Goal: Find specific page/section: Find specific page/section

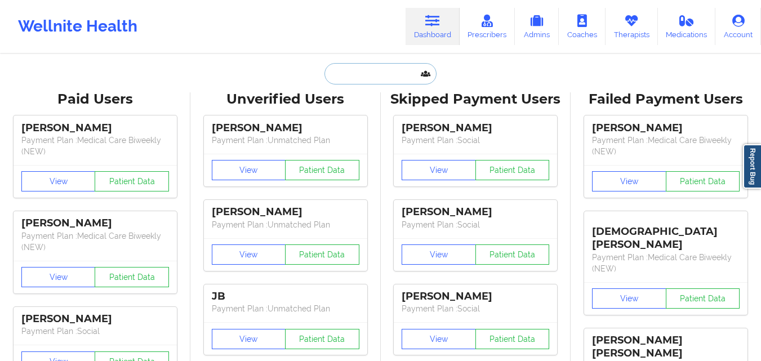
click at [374, 75] on input "text" at bounding box center [379, 73] width 111 height 21
paste input "[PERSON_NAME]"
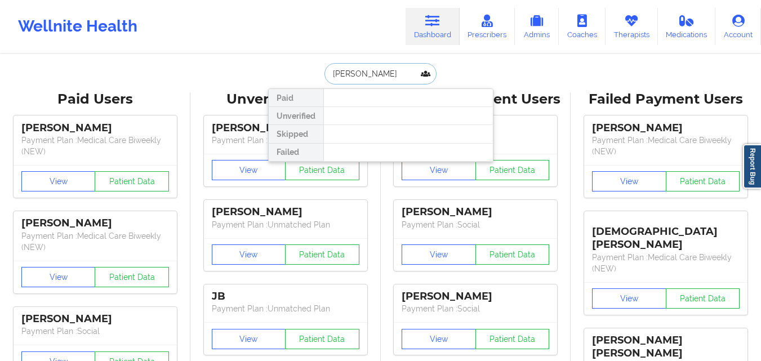
type input "[PERSON_NAME]"
click at [410, 74] on input "[PERSON_NAME]" at bounding box center [379, 73] width 111 height 21
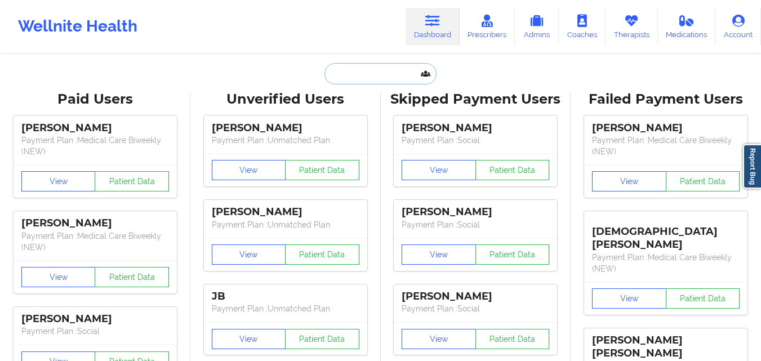
click at [390, 74] on input "text" at bounding box center [379, 73] width 111 height 21
paste input "[PERSON_NAME]"
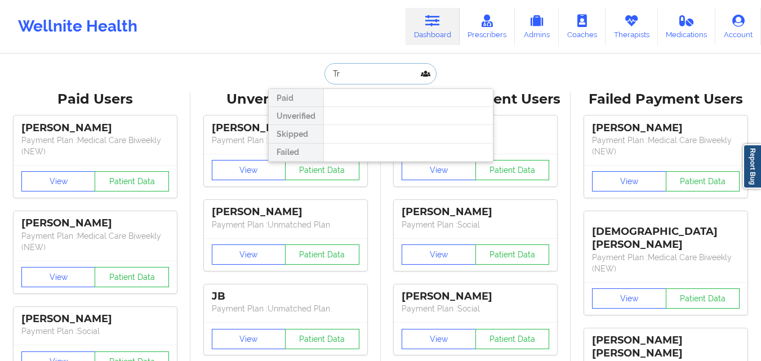
type input "T"
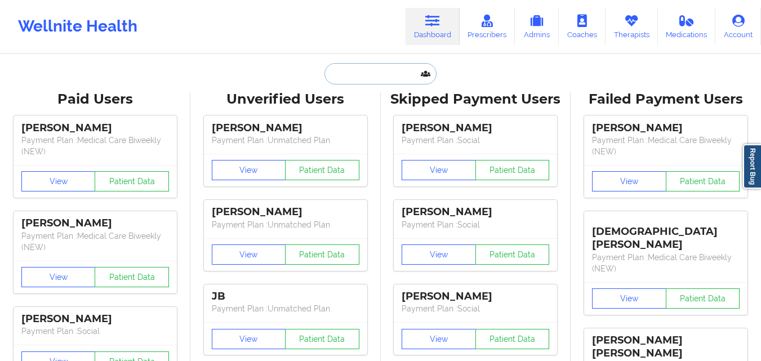
paste input "(662) 806-4056"
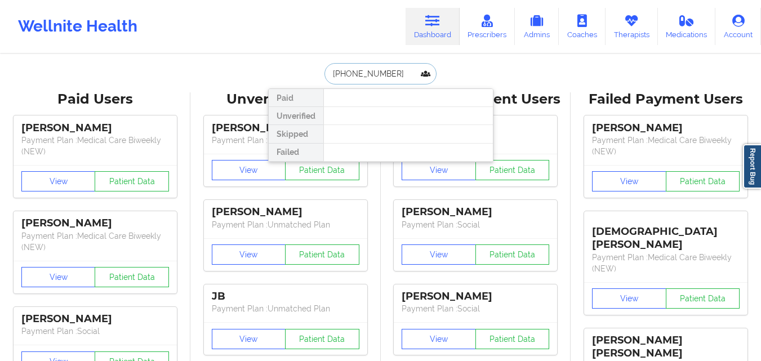
type input "(662) 806-4056"
